Goal: Navigation & Orientation: Find specific page/section

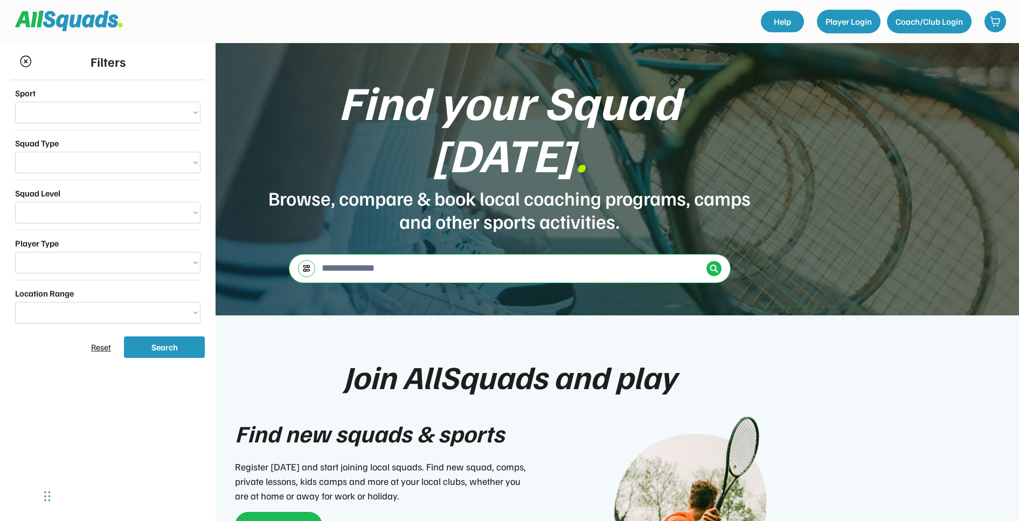
scroll to position [66, 0]
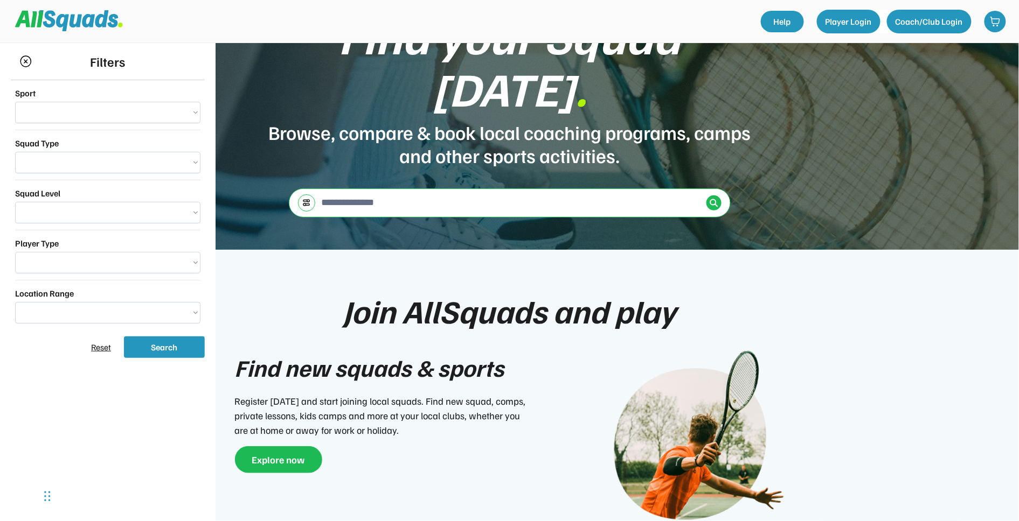
click at [295, 189] on div "← Move left → Move right ↑ Move up ↓ Move down + Zoom in - Zoom out Home Jump l…" at bounding box center [510, 203] width 442 height 29
click at [301, 194] on div at bounding box center [306, 202] width 17 height 17
click at [305, 199] on img at bounding box center [306, 203] width 9 height 8
click at [287, 144] on div "Find your Squad [DATE] . Browse, compare & book local coaching programs, camps …" at bounding box center [509, 113] width 1019 height 273
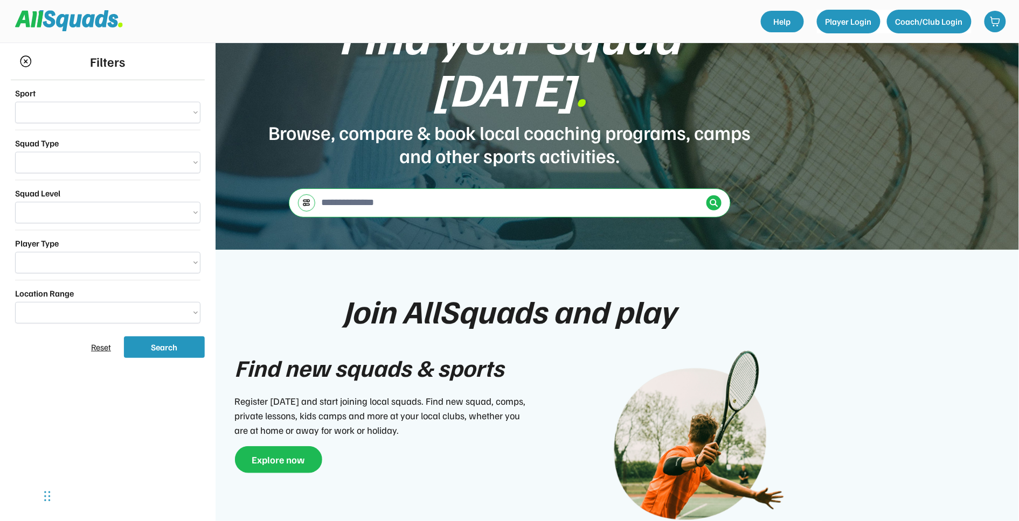
click at [22, 59] on img at bounding box center [25, 61] width 13 height 12
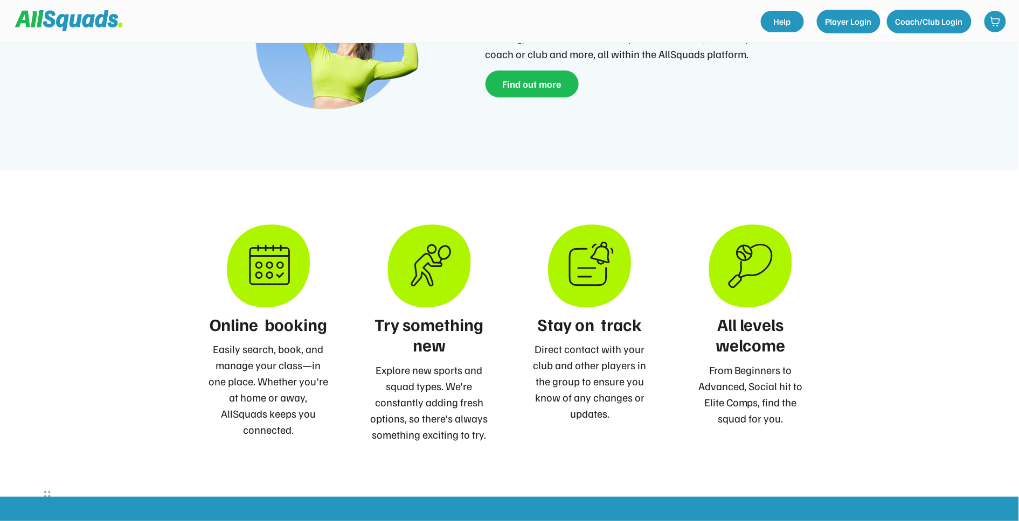
scroll to position [688, 0]
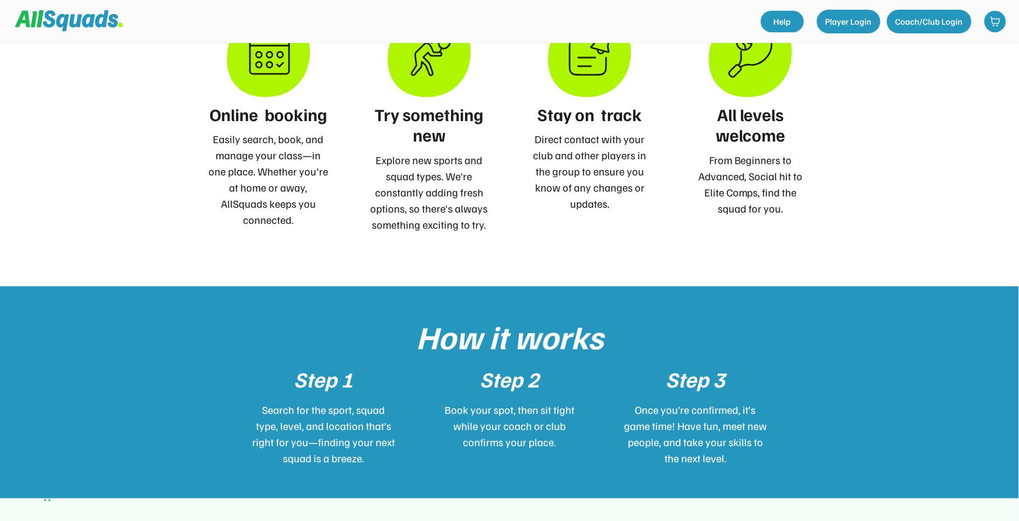
click at [607, 367] on div "Step 1 Search for the sport, squad type, level, and location that’s right for y…" at bounding box center [509, 416] width 514 height 99
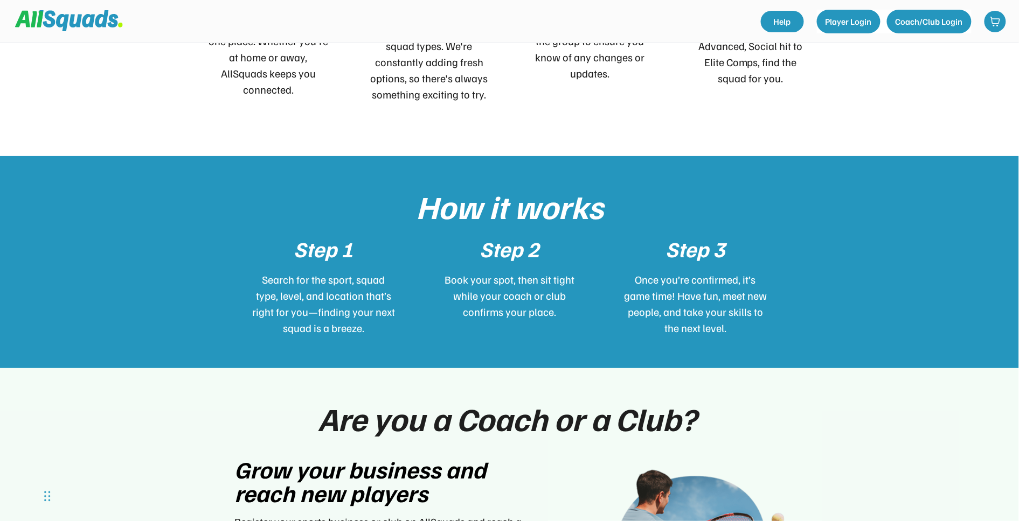
scroll to position [1091, 0]
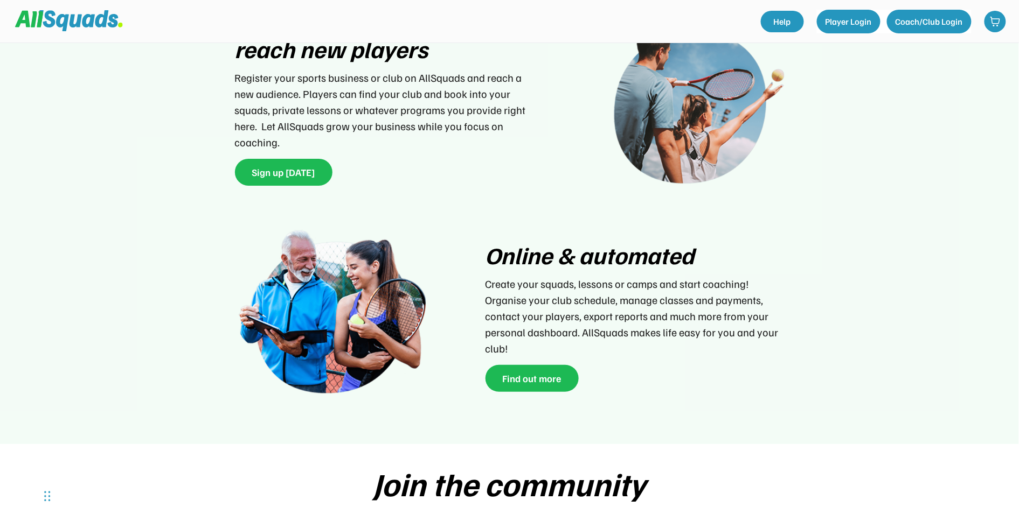
scroll to position [1385, 0]
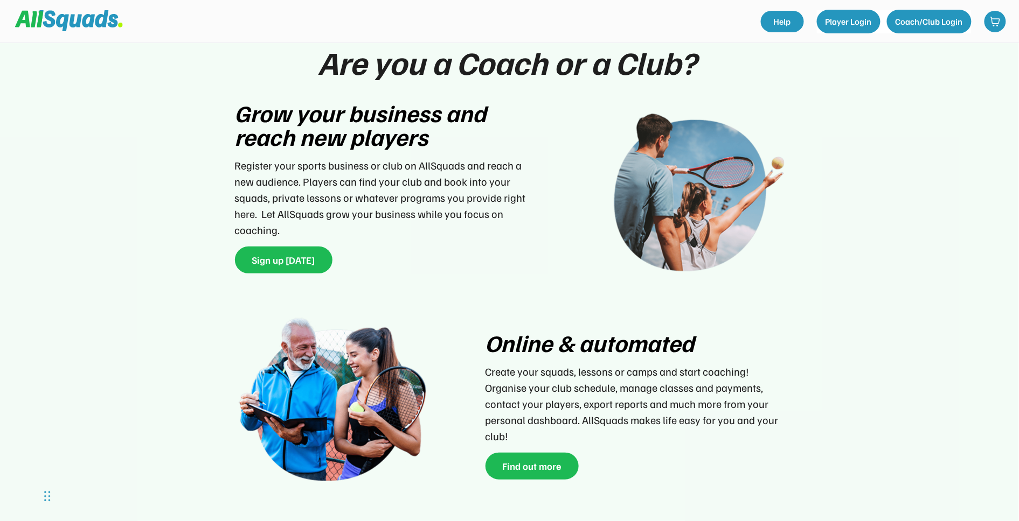
click at [789, 483] on div "Online & automated Create your squads, lessons or camps and start coaching! Org…" at bounding box center [510, 405] width 582 height 189
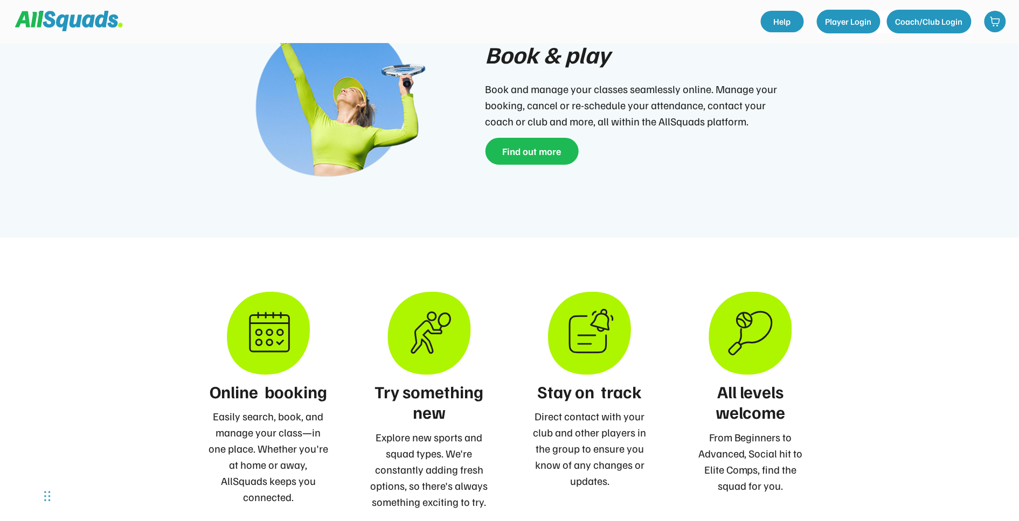
scroll to position [0, 0]
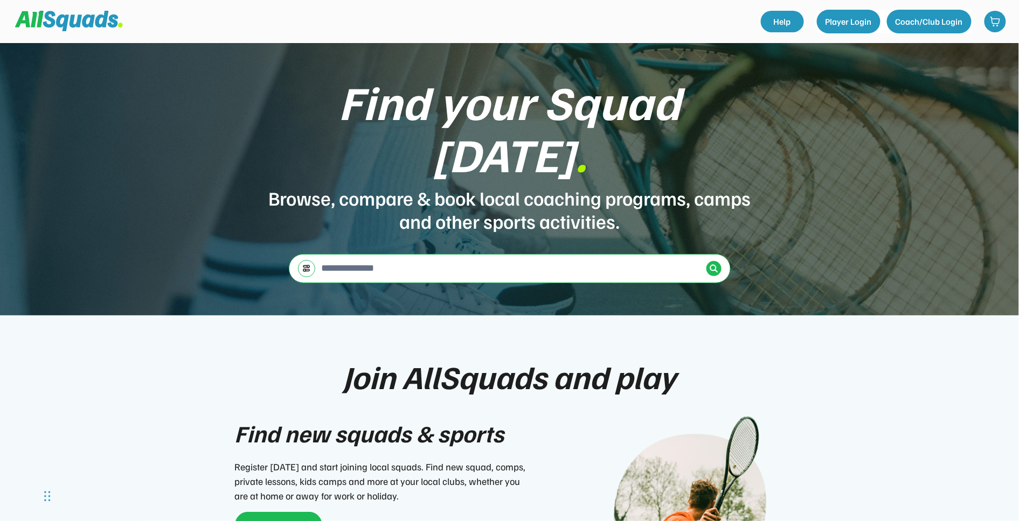
click at [373, 255] on div "← Move left → Move right ↑ Move up ↓ Move down + Zoom in - Zoom out Home Jump l…" at bounding box center [510, 269] width 383 height 28
click at [373, 258] on input "input" at bounding box center [510, 269] width 383 height 22
click at [329, 212] on div "Find your Squad [DATE] . Browse, compare & book local coaching programs, camps …" at bounding box center [509, 179] width 1019 height 273
